Goal: Check status: Check status

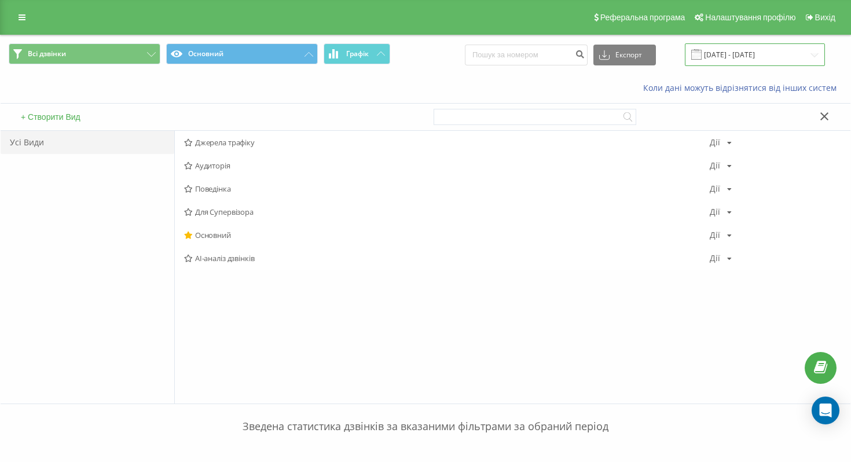
click at [753, 57] on input "06.12.2024 - 06.01.2025" at bounding box center [755, 54] width 140 height 23
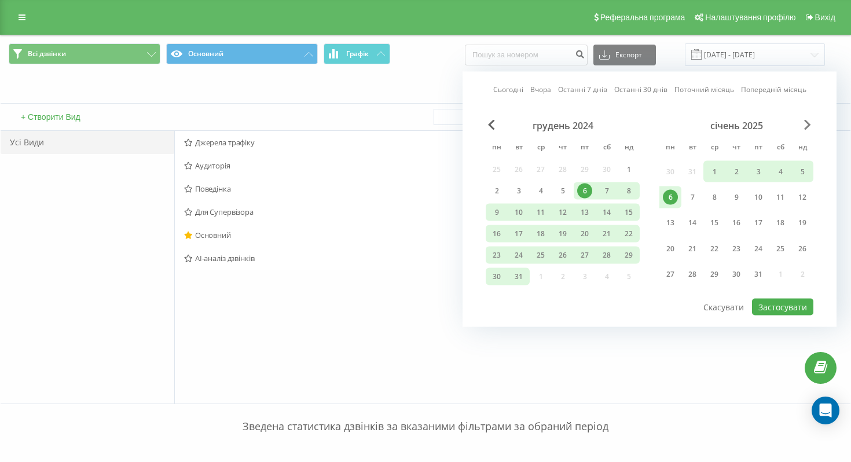
click at [807, 123] on span "Next Month" at bounding box center [807, 125] width 7 height 10
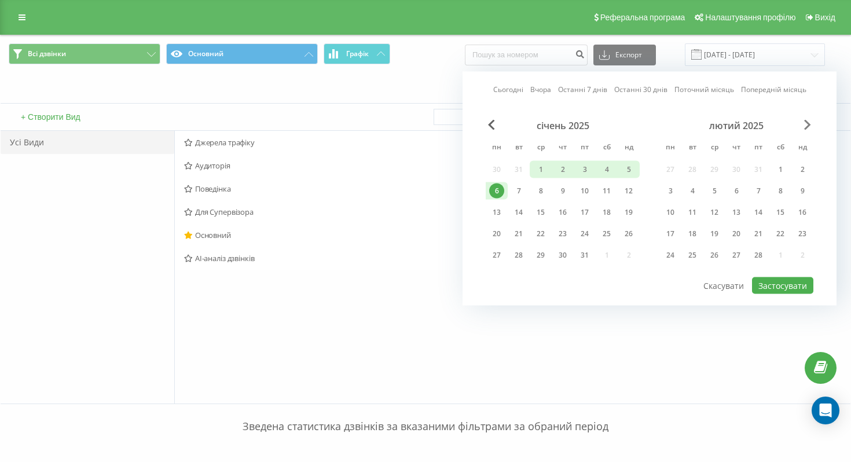
click at [807, 123] on span "Next Month" at bounding box center [807, 125] width 7 height 10
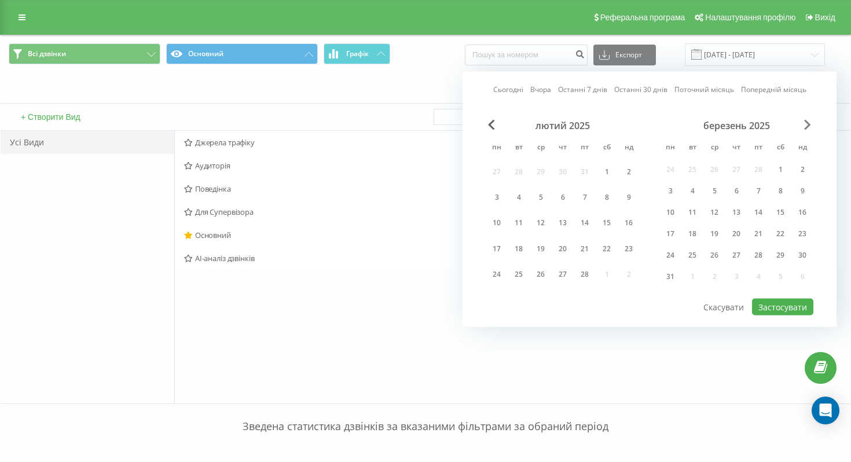
click at [807, 123] on span "Next Month" at bounding box center [807, 125] width 7 height 10
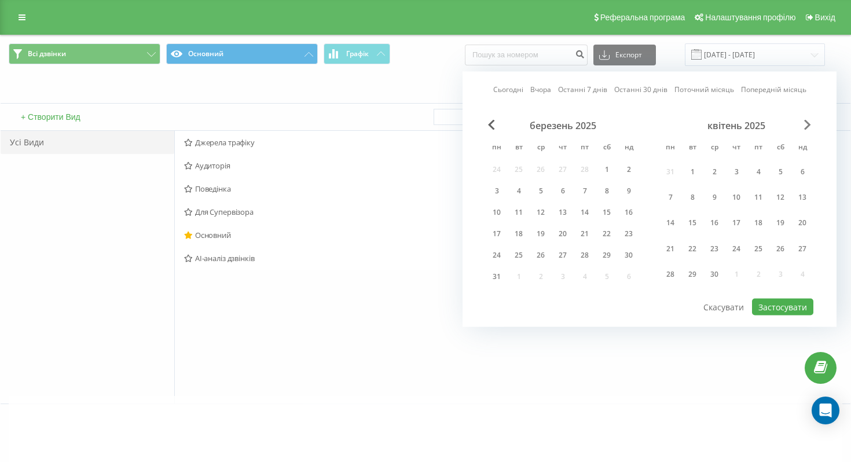
click at [807, 123] on span "Next Month" at bounding box center [807, 125] width 7 height 10
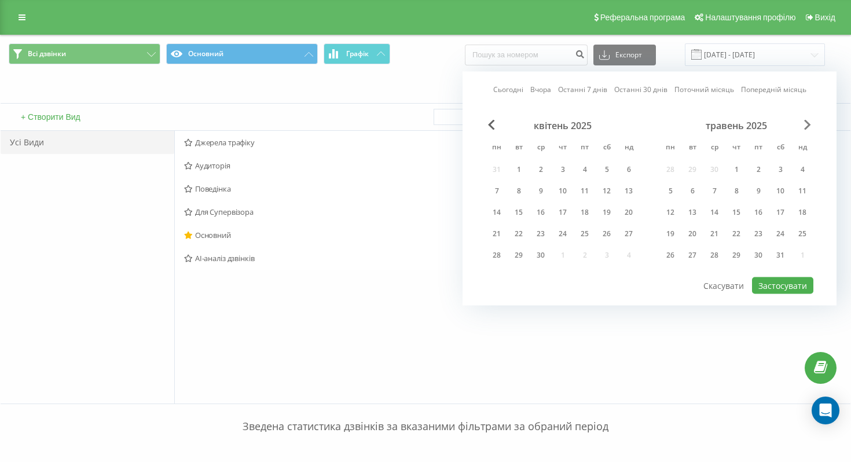
click at [807, 123] on span "Next Month" at bounding box center [807, 125] width 7 height 10
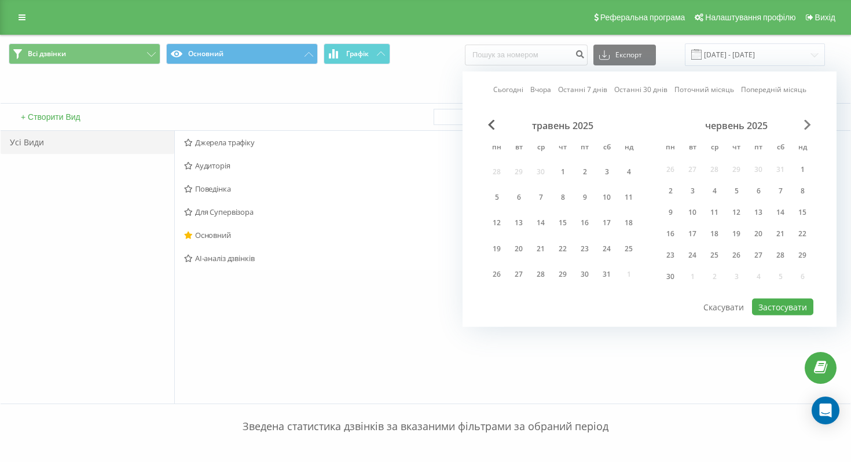
click at [807, 123] on span "Next Month" at bounding box center [807, 125] width 7 height 10
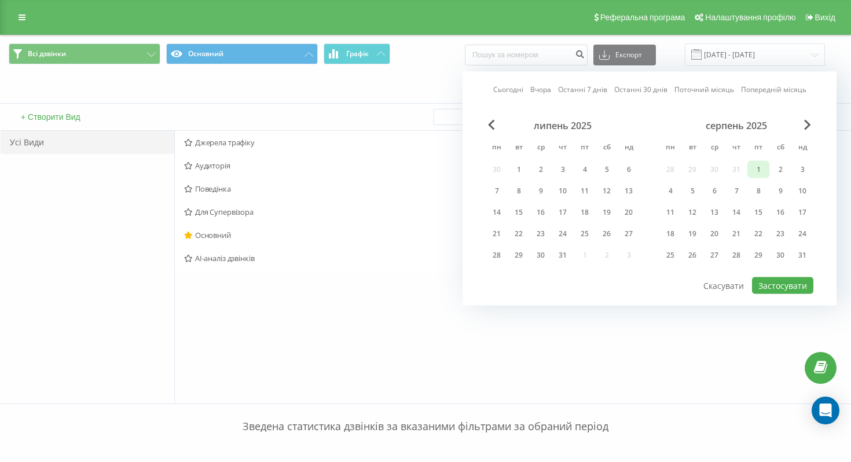
click at [757, 169] on div "1" at bounding box center [758, 169] width 15 height 15
click at [796, 253] on div "31" at bounding box center [802, 255] width 15 height 15
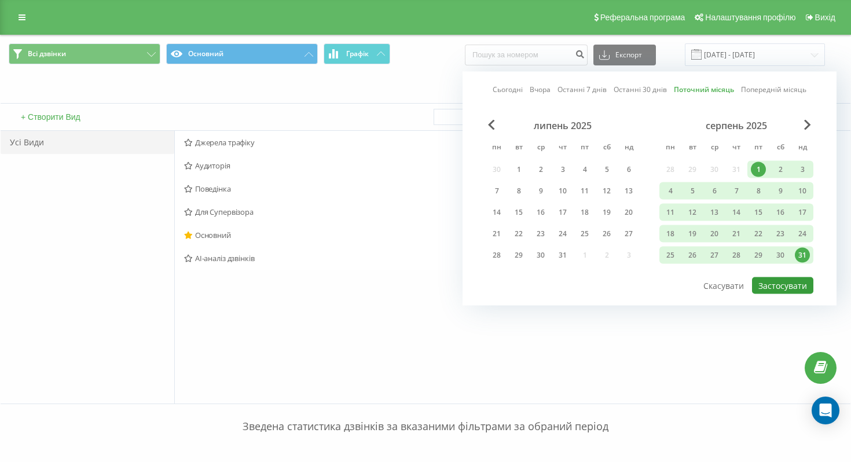
click at [778, 291] on button "Застосувати" at bounding box center [782, 285] width 61 height 17
type input "01.08.2025 - 31.08.2025"
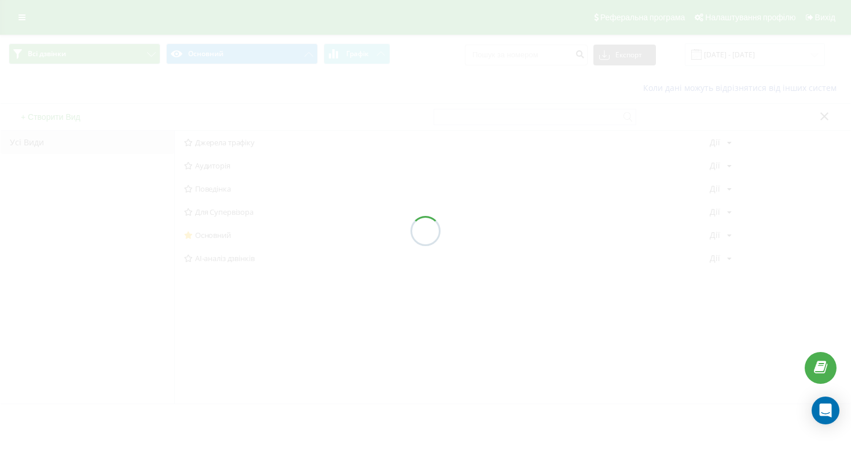
click at [550, 56] on div at bounding box center [425, 231] width 851 height 462
click at [538, 57] on div at bounding box center [425, 231] width 851 height 462
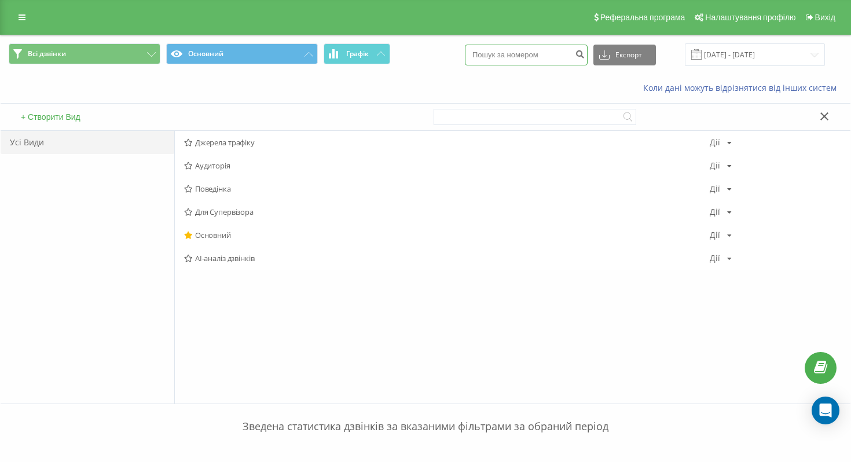
click at [543, 53] on input at bounding box center [526, 55] width 123 height 21
paste input "380637839625"
type input "380637839625"
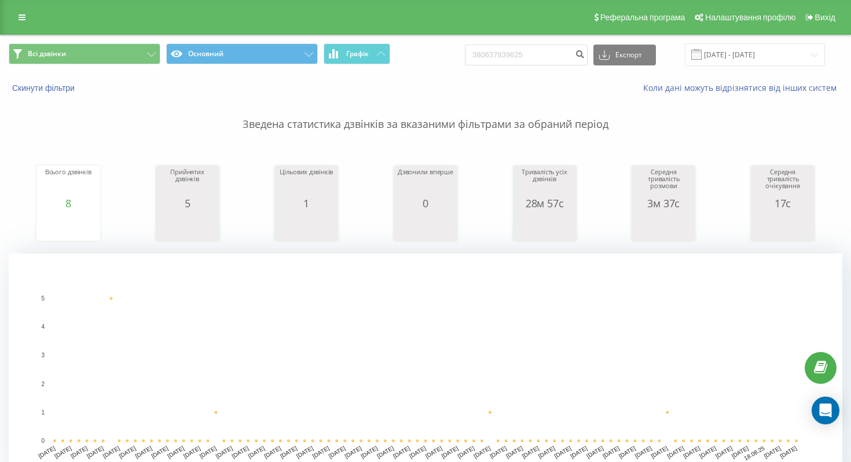
scroll to position [499, 0]
